Goal: Navigation & Orientation: Find specific page/section

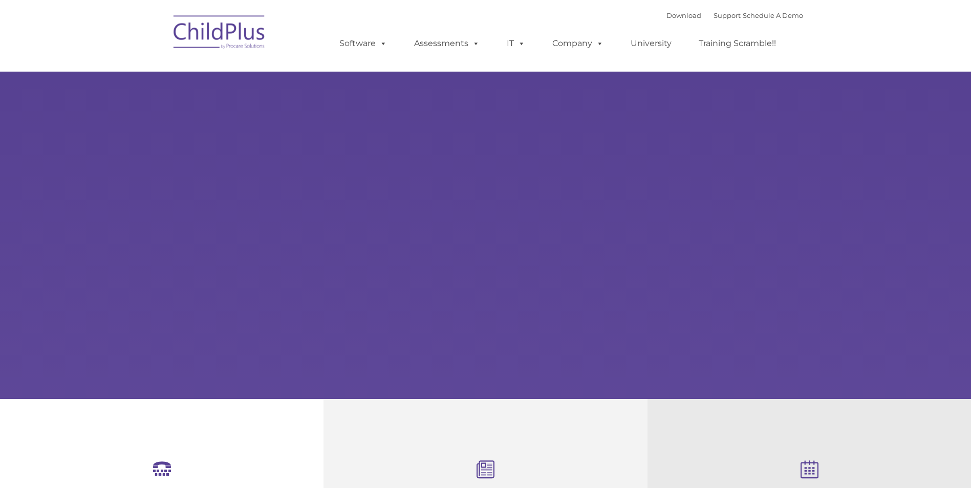
type input ""
select select "MEDIUM"
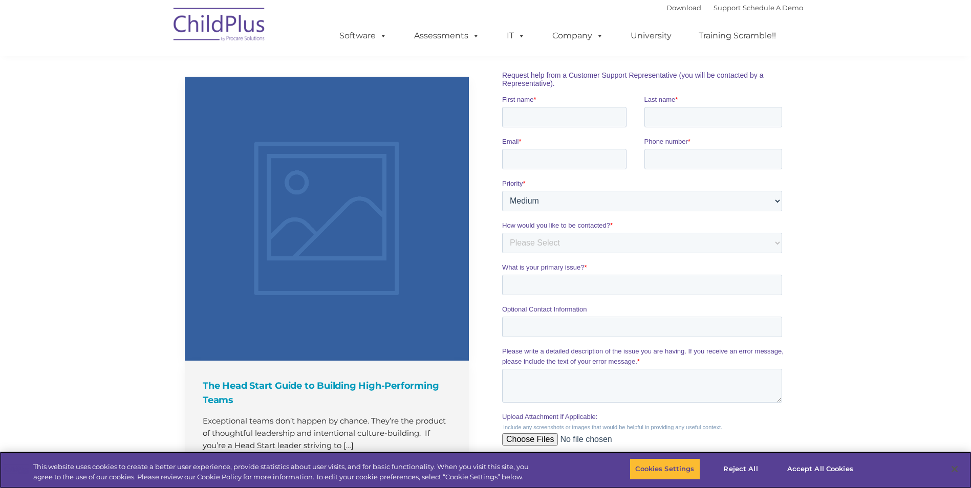
scroll to position [535, 0]
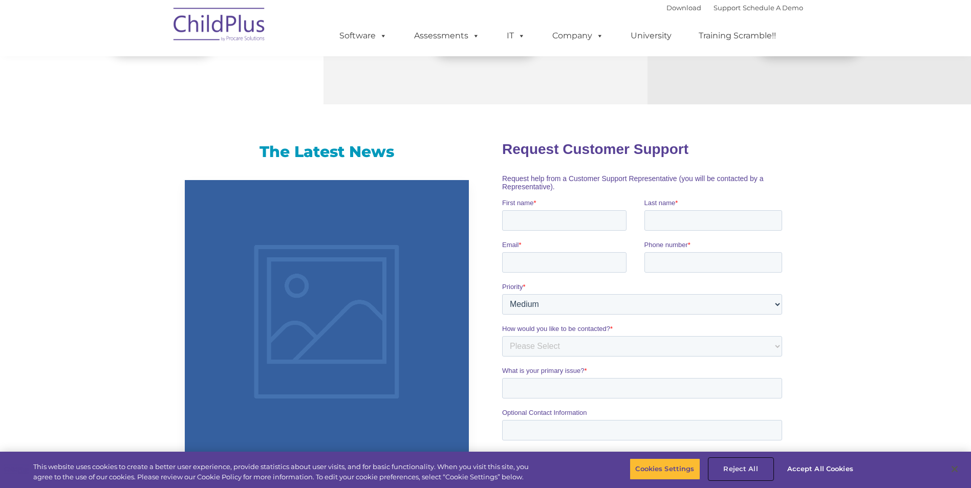
click at [731, 465] on button "Reject All" at bounding box center [741, 469] width 64 height 21
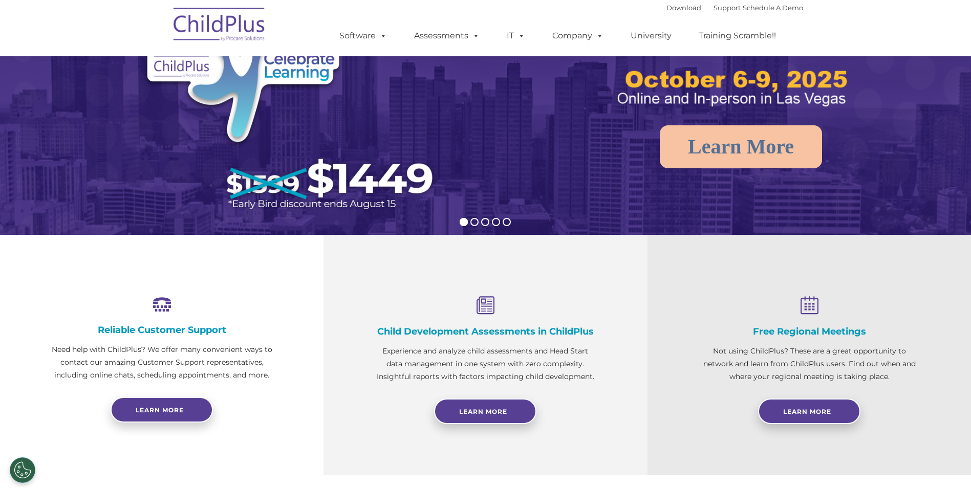
scroll to position [0, 0]
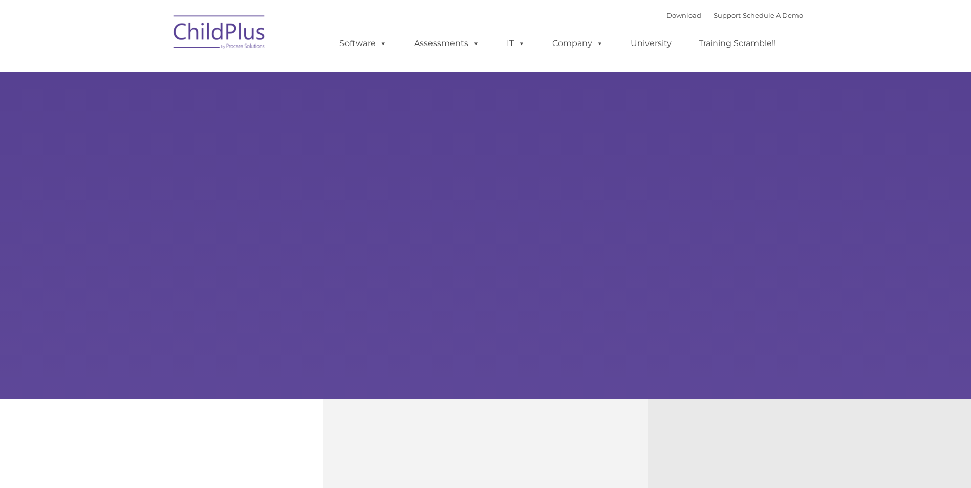
type input ""
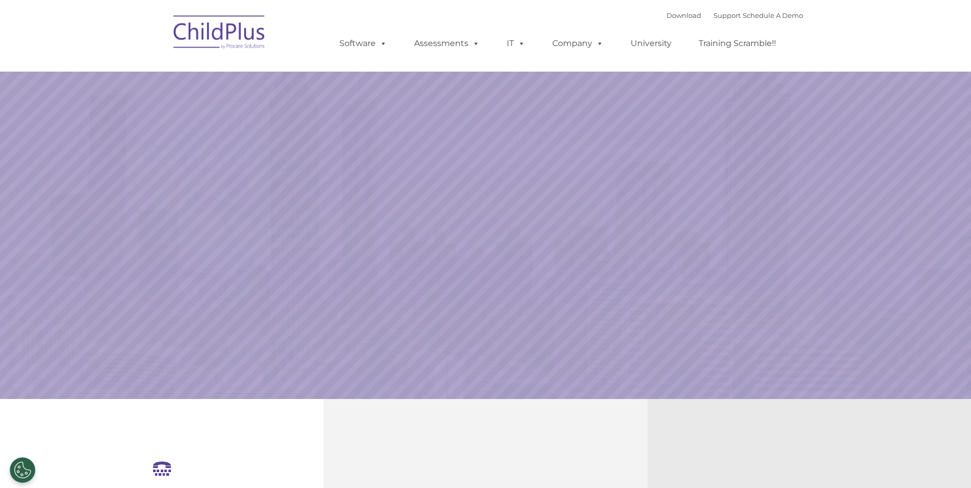
select select "MEDIUM"
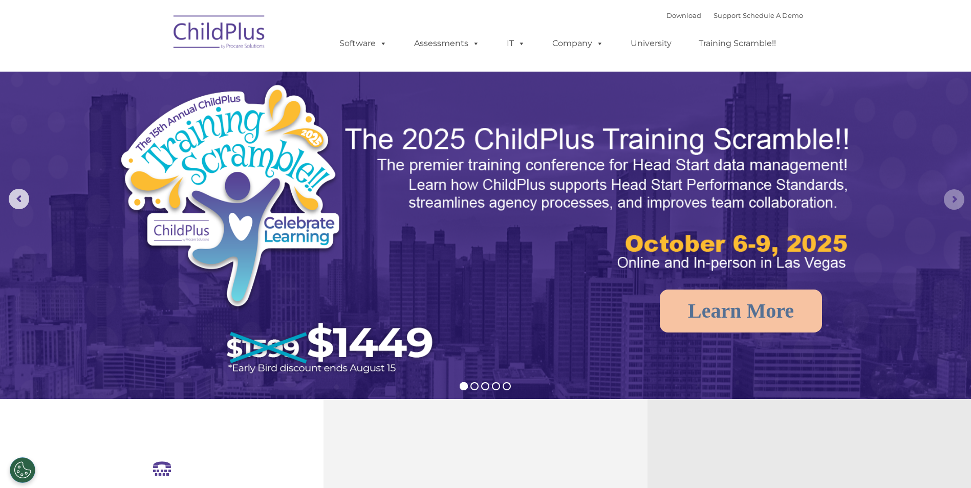
click at [957, 198] on rs-arrow at bounding box center [954, 199] width 20 height 20
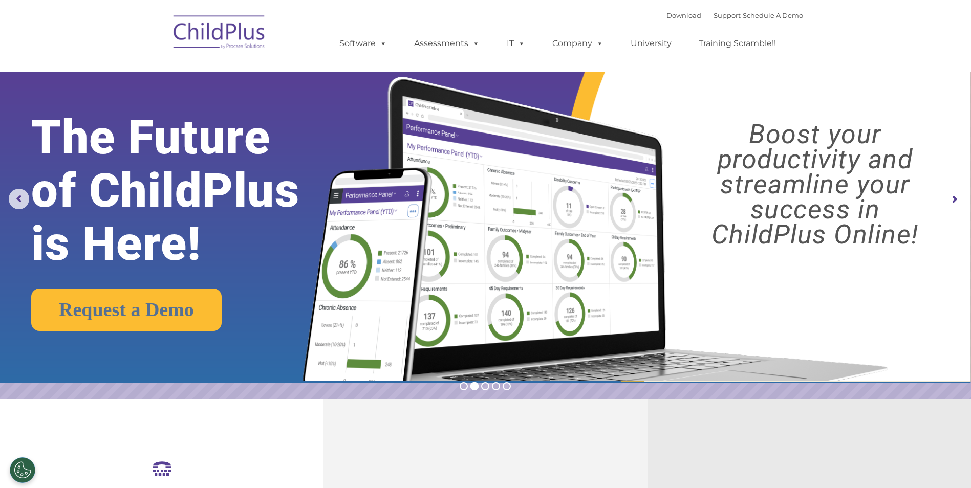
click at [699, 67] on nav "Download Support | Schedule A Demo  MENU MENU Software ChildPlus: The original…" at bounding box center [485, 36] width 971 height 72
